Goal: Find specific fact: Find contact information

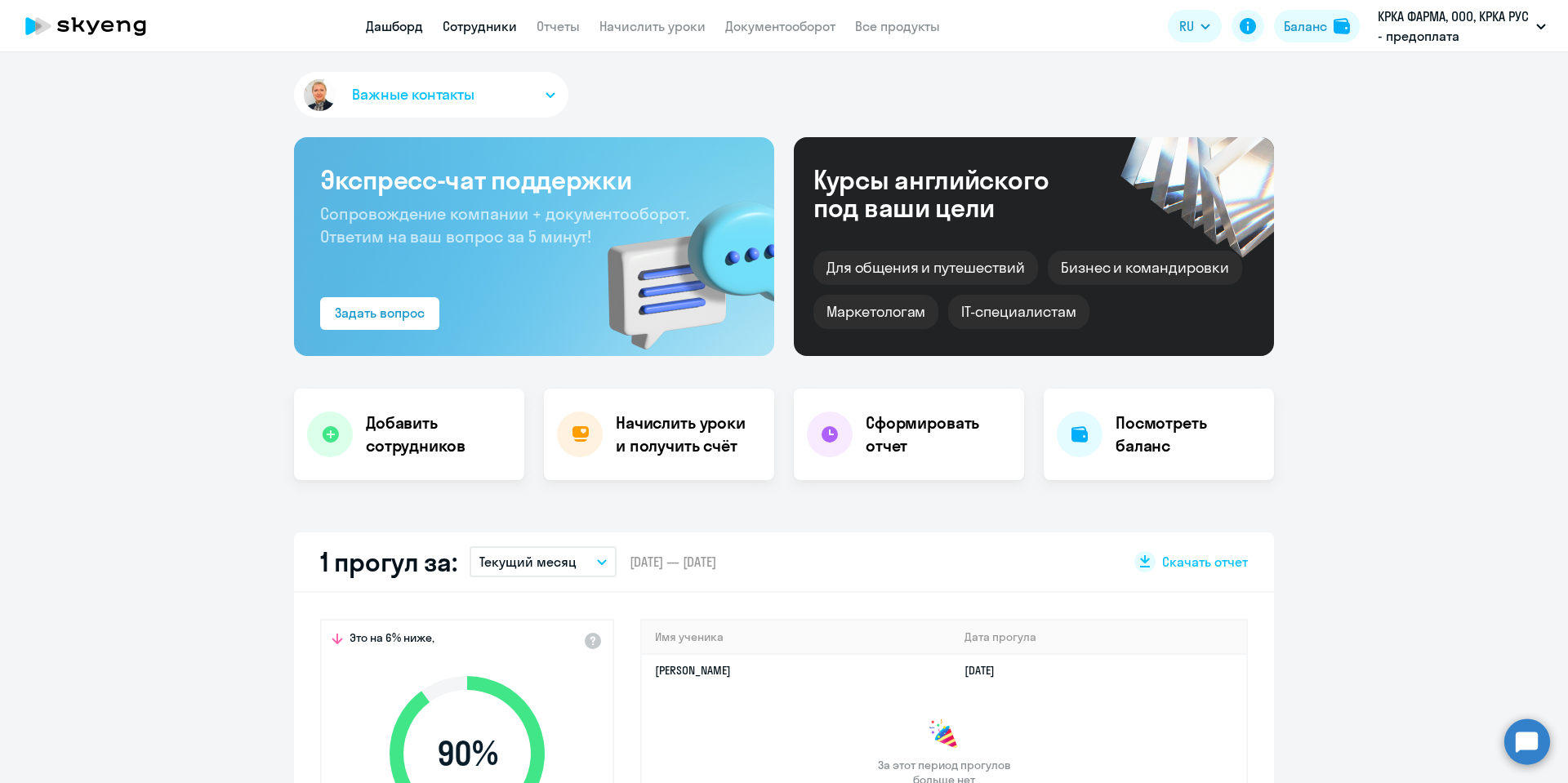
click at [481, 28] on link "Сотрудники" at bounding box center [480, 26] width 75 height 16
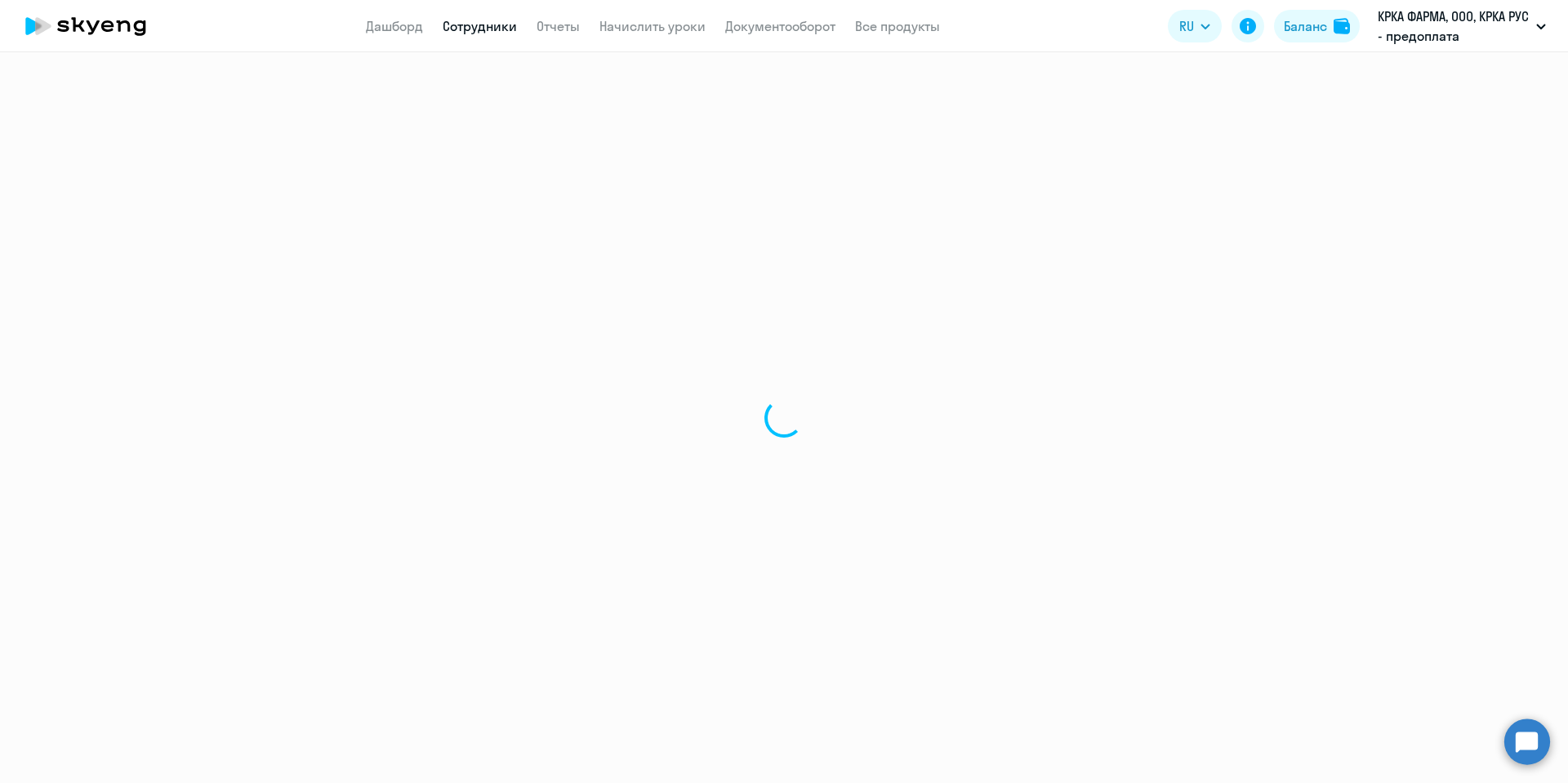
select select "30"
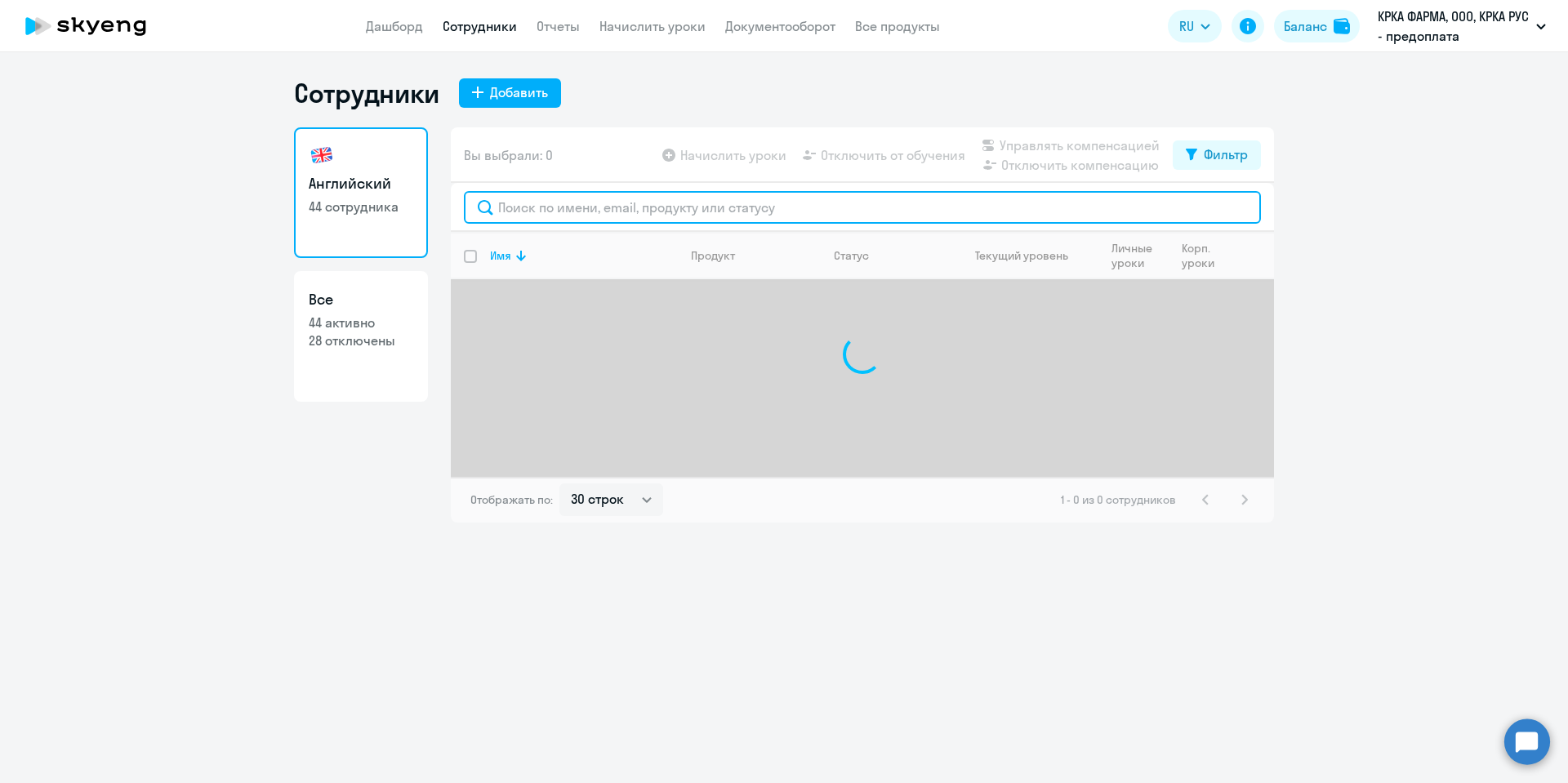
click at [555, 198] on input "text" at bounding box center [863, 207] width 797 height 33
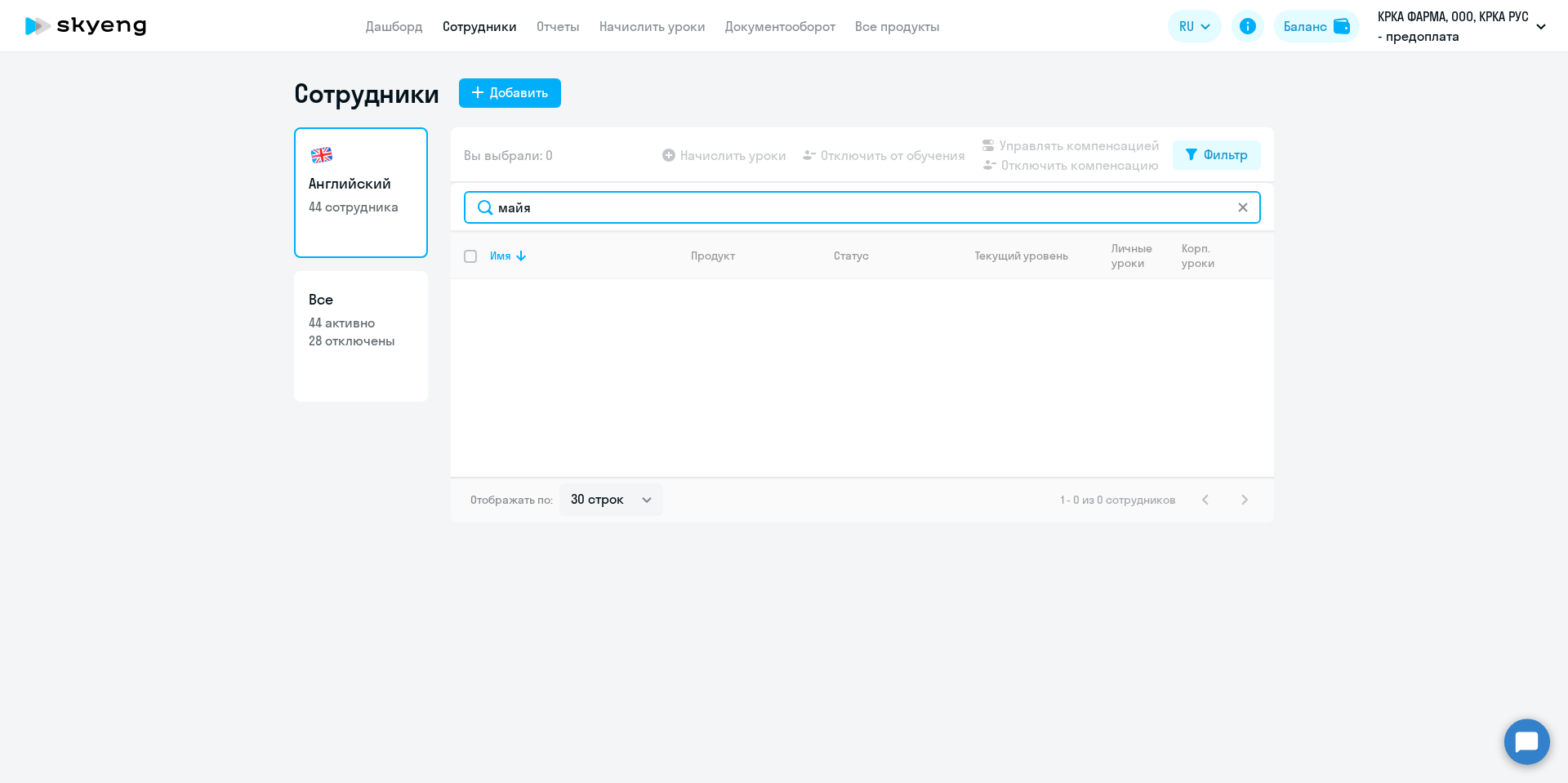
type input "майя"
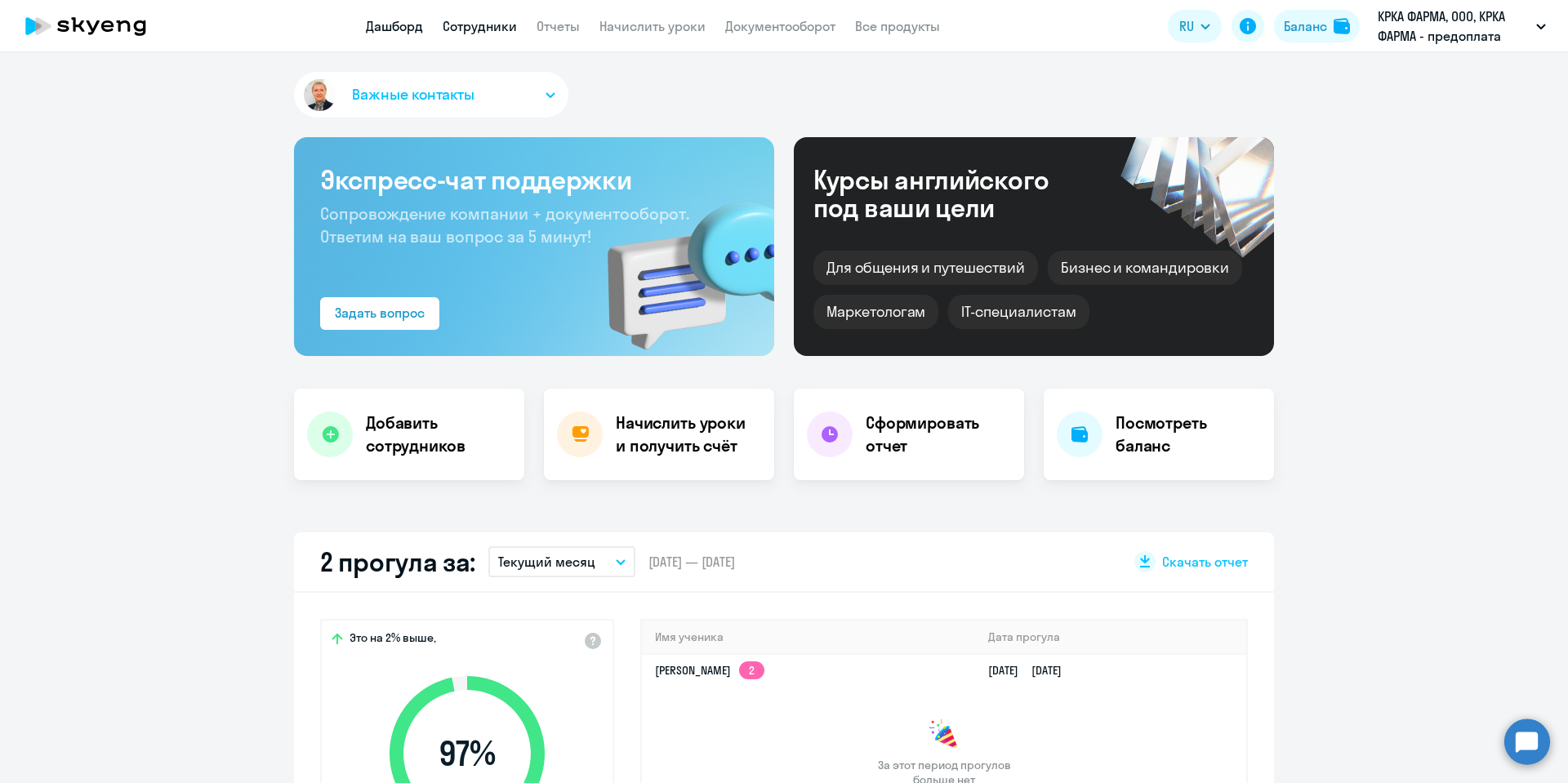
click at [483, 32] on link "Сотрудники" at bounding box center [480, 26] width 75 height 16
select select "30"
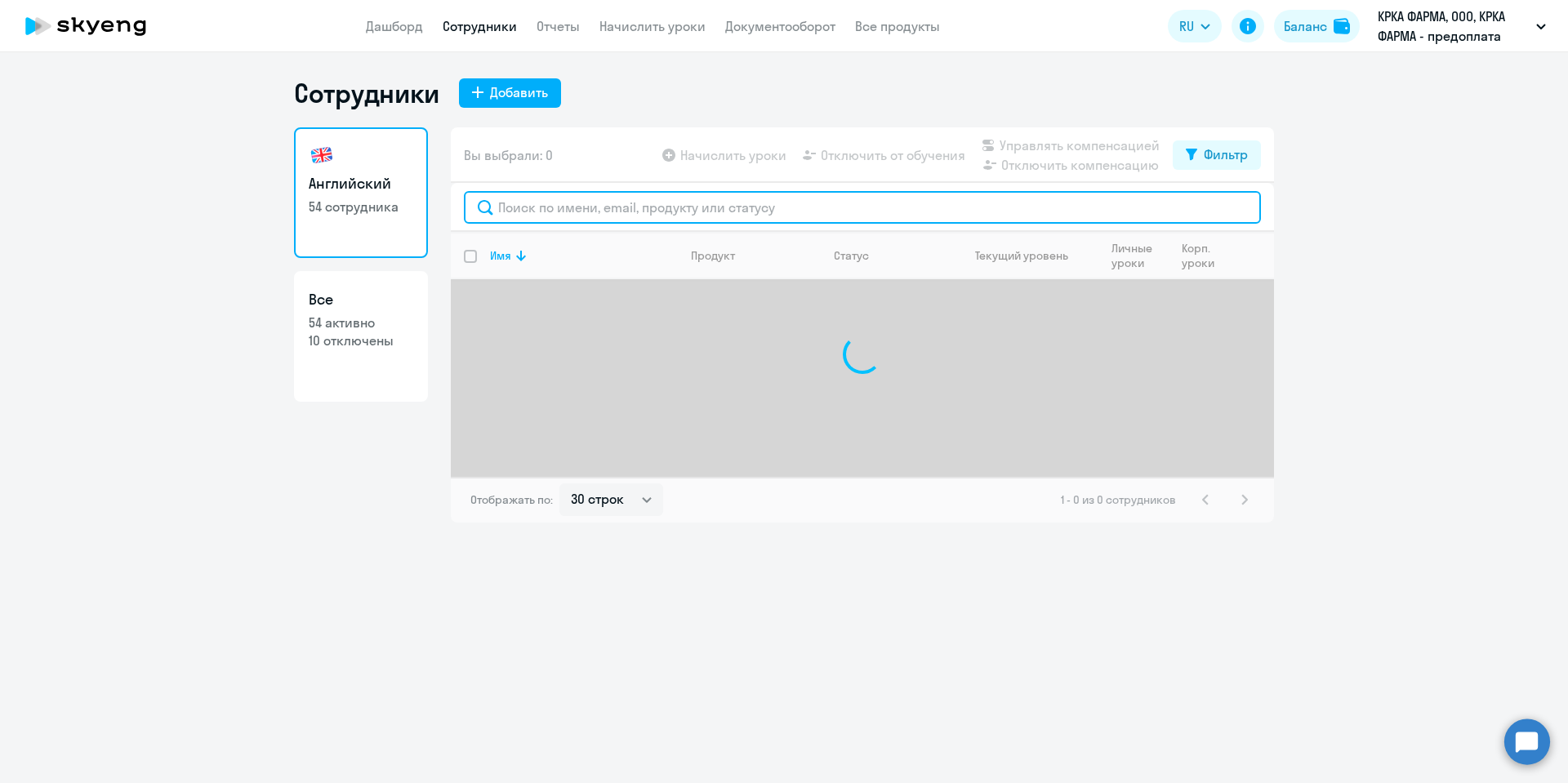
click at [565, 197] on input "text" at bounding box center [863, 207] width 797 height 33
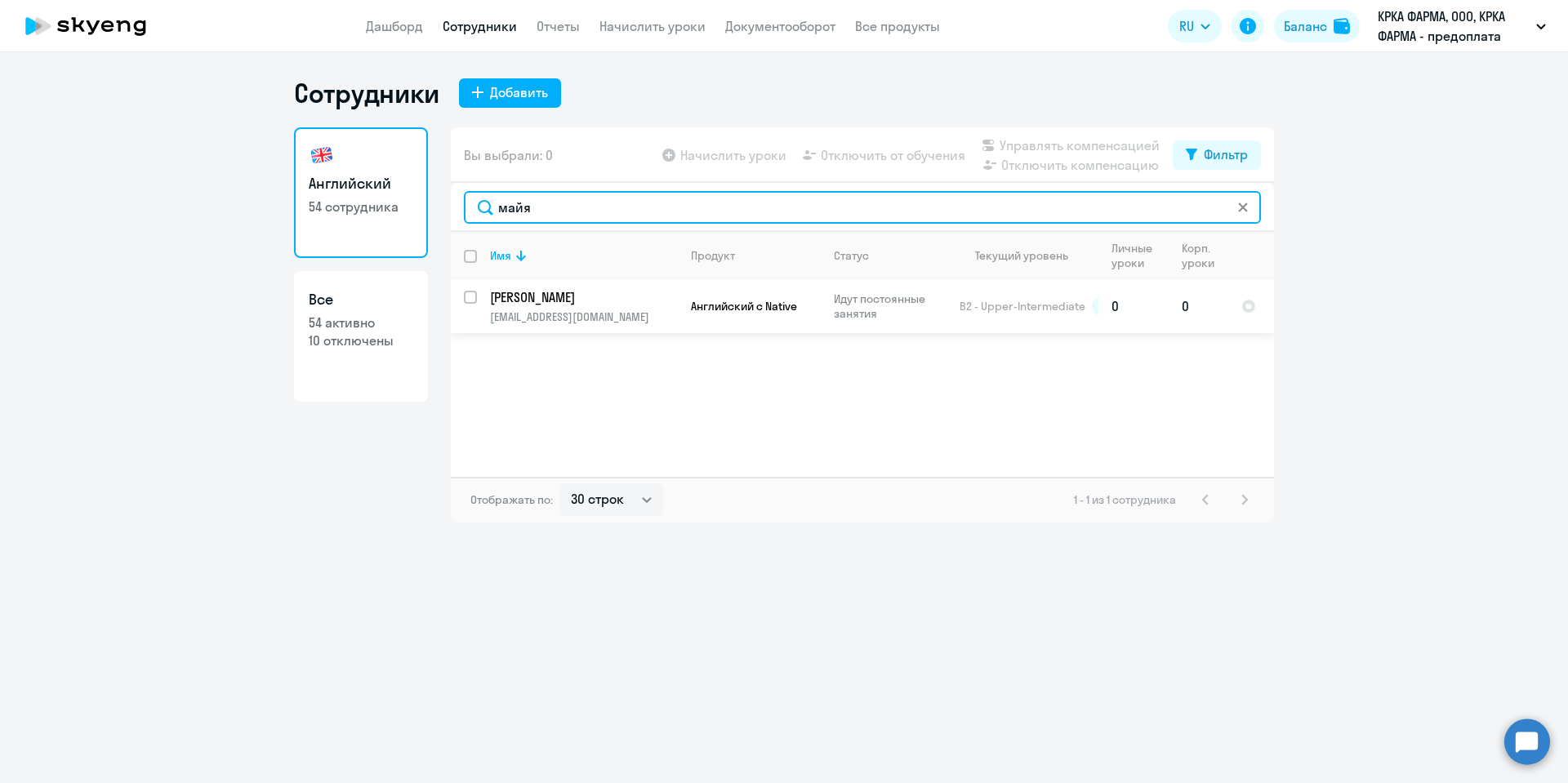
type input "майя"
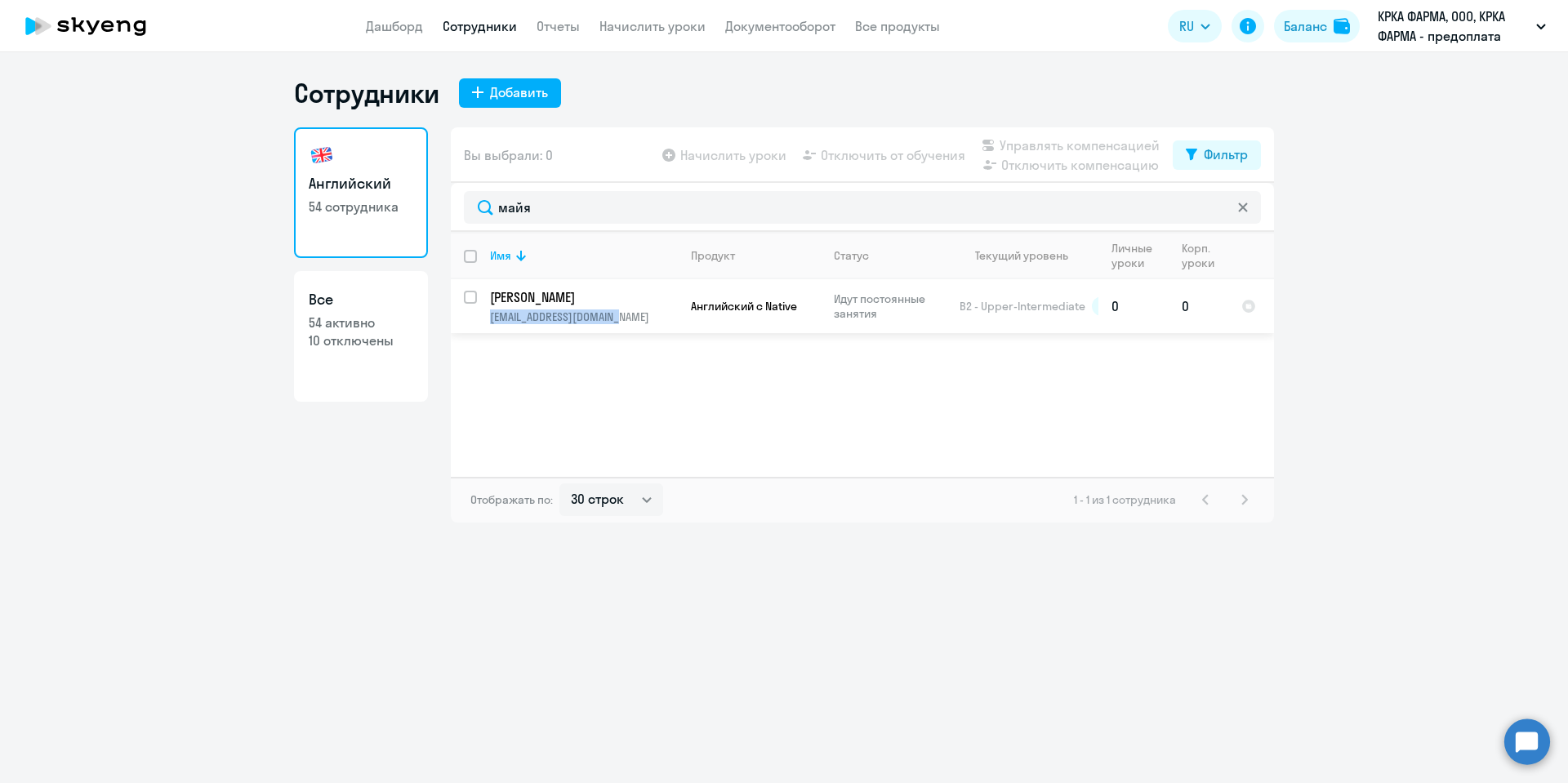
copy p "maya.shalygina@krka.biz"
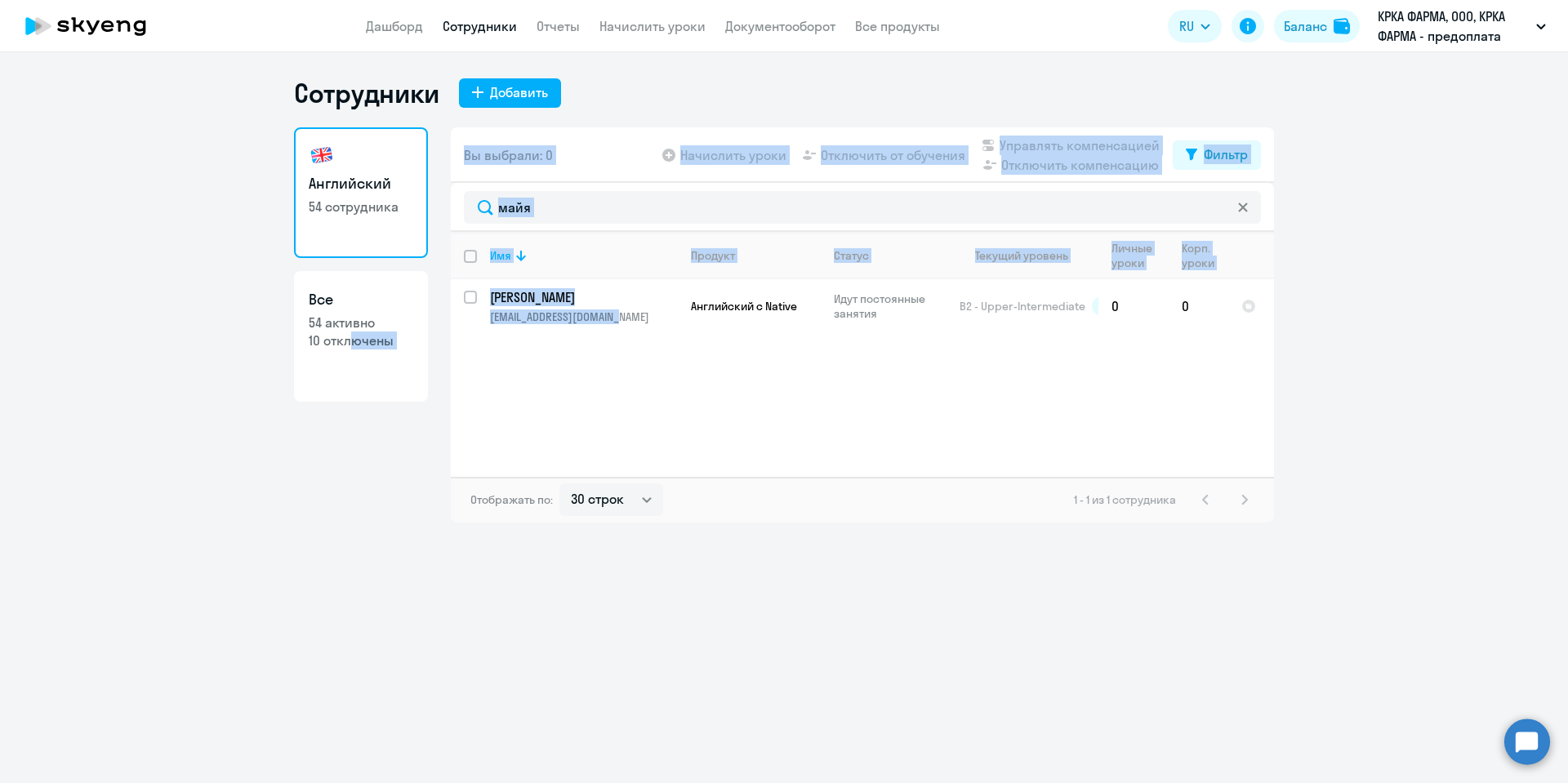
drag, startPoint x: 641, startPoint y: 321, endPoint x: 336, endPoint y: 447, distance: 330.0
click at [341, 440] on div "Английский 54 сотрудника Все 54 активно 10 отключены Вы выбрали: 0 Начислить ур…" at bounding box center [784, 325] width 980 height 395
